Goal: Find contact information: Find contact information

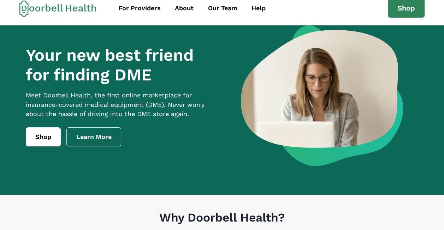
scroll to position [8, 0]
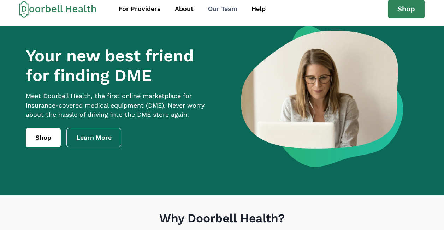
click at [218, 8] on div "Our Team" at bounding box center [222, 9] width 29 height 10
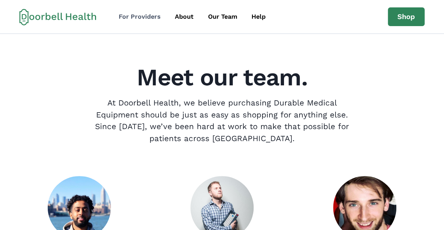
click at [143, 15] on div "For Providers" at bounding box center [140, 17] width 42 height 10
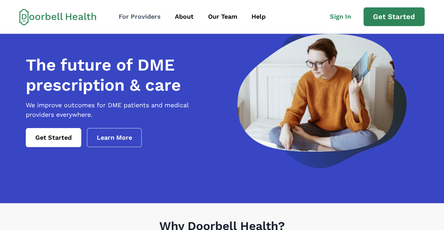
click at [144, 15] on div "For Providers" at bounding box center [140, 17] width 42 height 10
click at [182, 15] on div "About" at bounding box center [184, 17] width 19 height 10
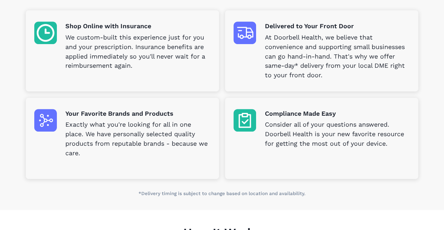
scroll to position [247, 0]
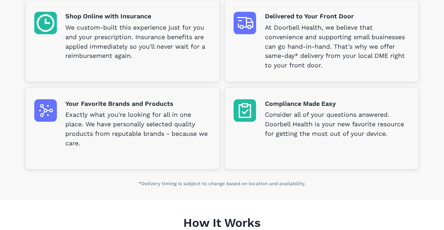
click at [49, 22] on img at bounding box center [45, 23] width 23 height 23
click at [95, 15] on p "Shop Online with Insurance" at bounding box center [137, 17] width 145 height 10
click at [248, 25] on img at bounding box center [244, 23] width 23 height 23
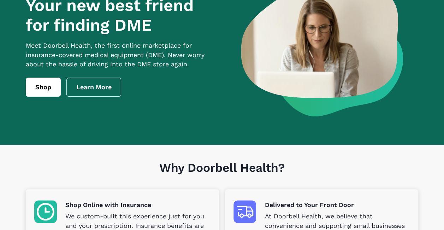
scroll to position [0, 0]
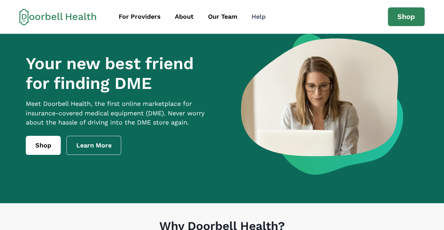
click at [257, 14] on div "Help" at bounding box center [258, 17] width 14 height 10
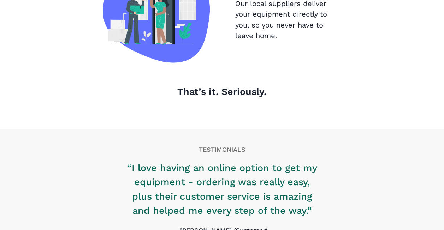
scroll to position [855, 0]
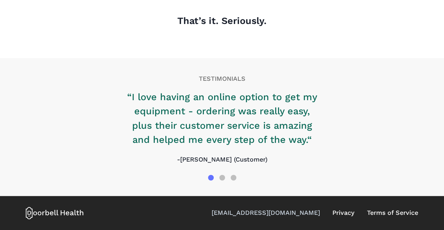
click at [269, 210] on link "[EMAIL_ADDRESS][DOMAIN_NAME]" at bounding box center [265, 213] width 108 height 10
